Goal: Task Accomplishment & Management: Use online tool/utility

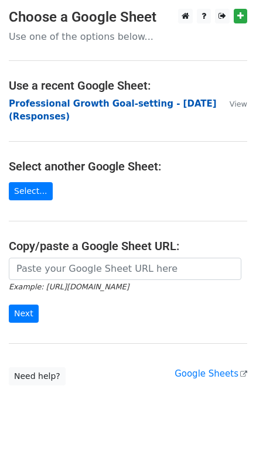
click at [39, 105] on strong "Professional Growth Goal-setting - [DATE] (Responses)" at bounding box center [113, 110] width 208 height 24
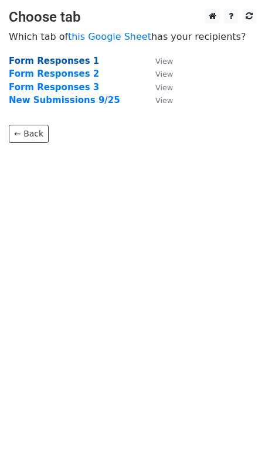
click at [45, 61] on strong "Form Responses 1" at bounding box center [54, 61] width 90 height 11
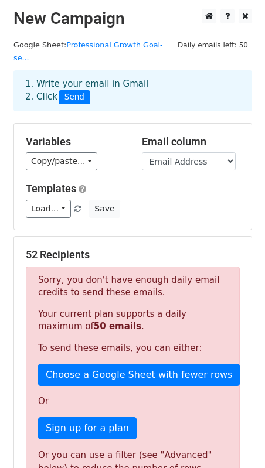
scroll to position [259, 0]
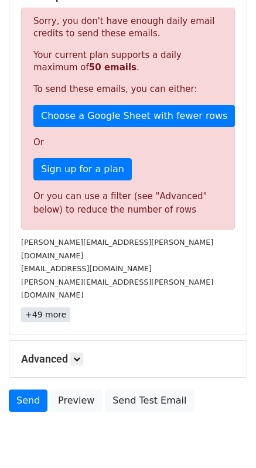
click at [56, 307] on link "+49 more" at bounding box center [45, 314] width 49 height 15
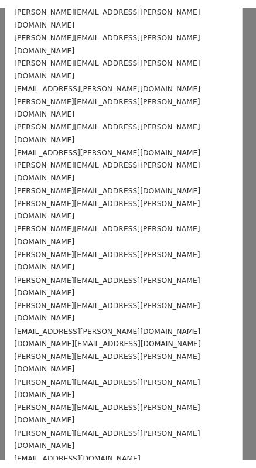
scroll to position [0, 0]
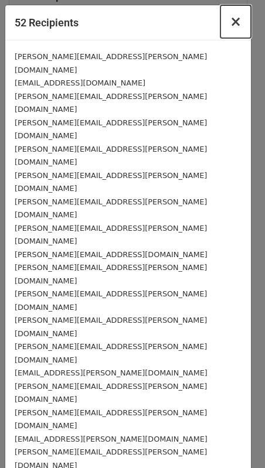
click at [230, 24] on span "×" at bounding box center [236, 21] width 12 height 16
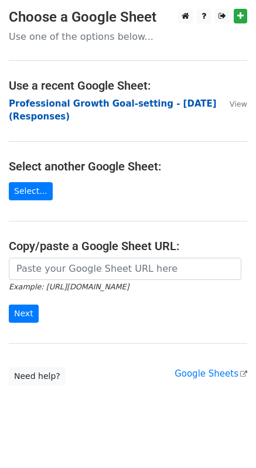
click at [84, 105] on strong "Professional Growth Goal-setting - June 2025 (Responses)" at bounding box center [113, 110] width 208 height 24
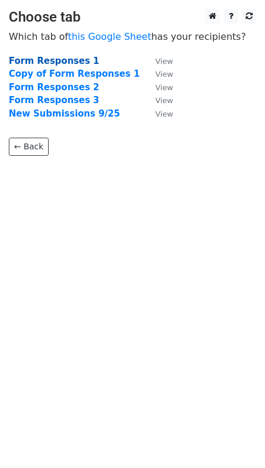
click at [57, 60] on strong "Form Responses 1" at bounding box center [54, 61] width 90 height 11
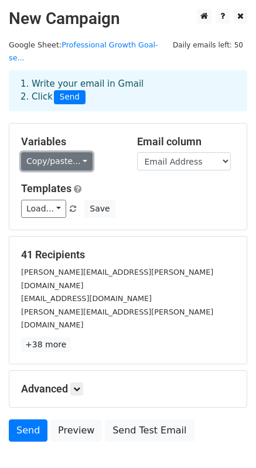
click at [70, 152] on link "Copy/paste..." at bounding box center [56, 161] width 71 height 18
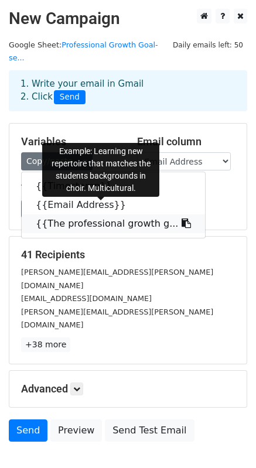
click at [76, 214] on link "{{The professional growth g..." at bounding box center [113, 223] width 183 height 19
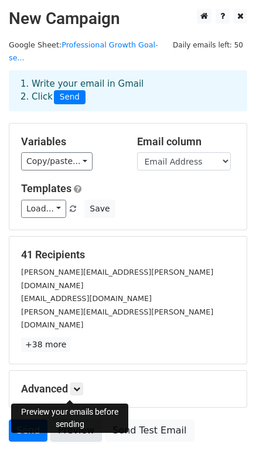
click at [73, 419] on link "Preview" at bounding box center [76, 430] width 52 height 22
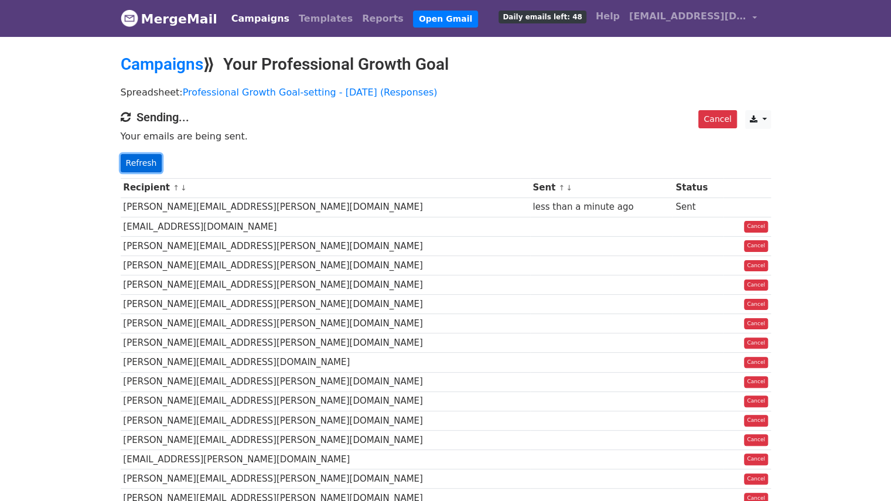
click at [137, 158] on link "Refresh" at bounding box center [142, 163] width 42 height 18
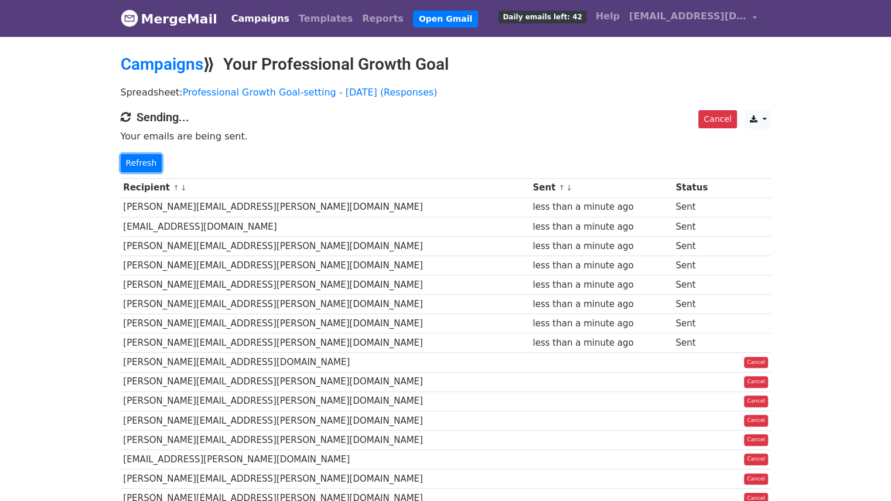
click at [137, 158] on link "Refresh" at bounding box center [142, 163] width 42 height 18
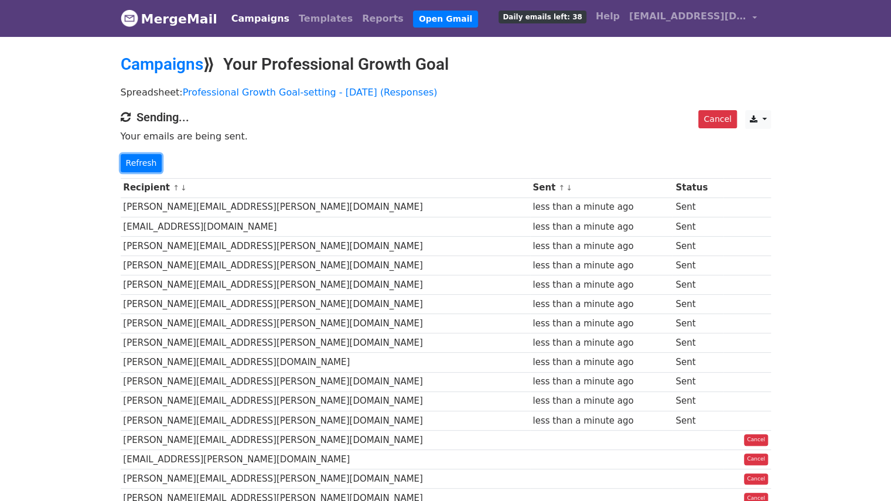
click at [137, 158] on link "Refresh" at bounding box center [142, 163] width 42 height 18
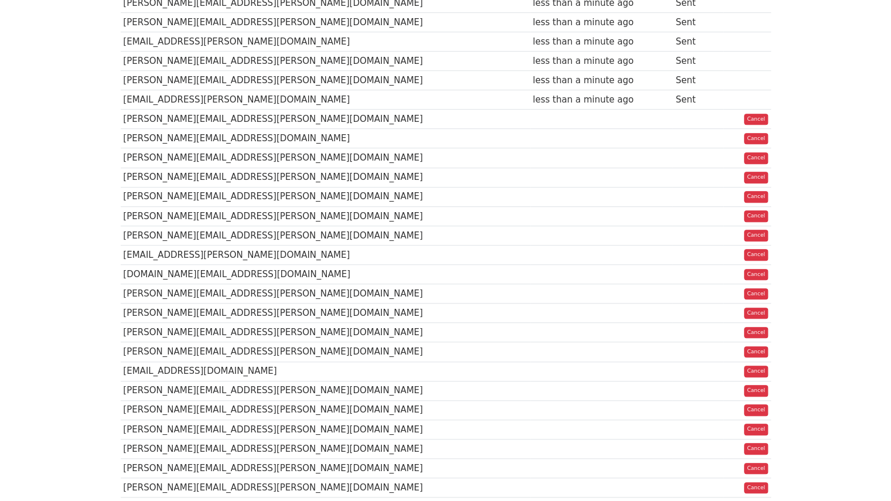
scroll to position [422, 0]
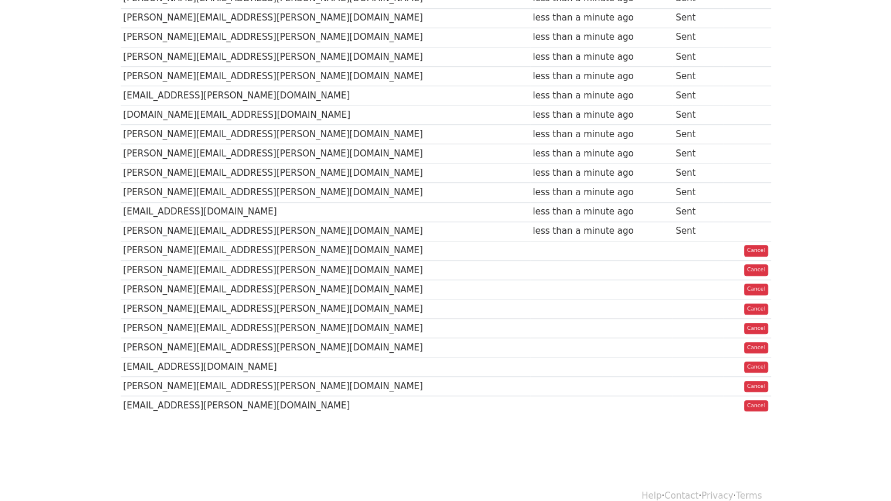
scroll to position [586, 0]
